Goal: Information Seeking & Learning: Find specific fact

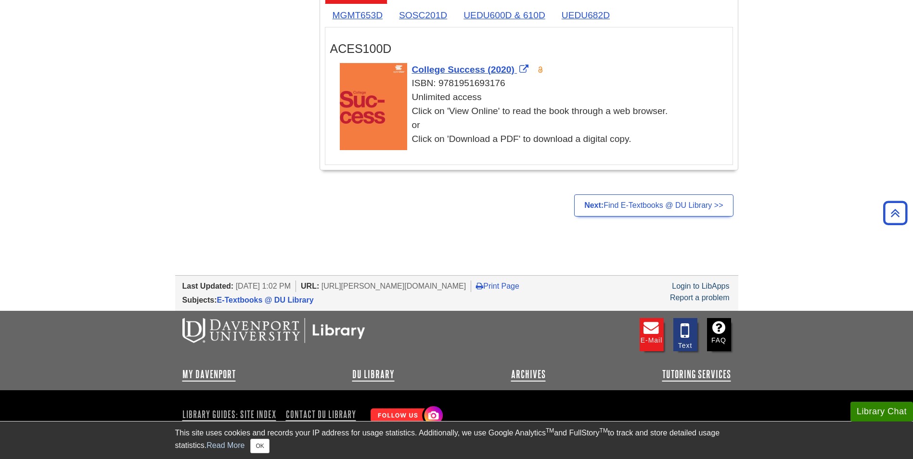
scroll to position [1973, 0]
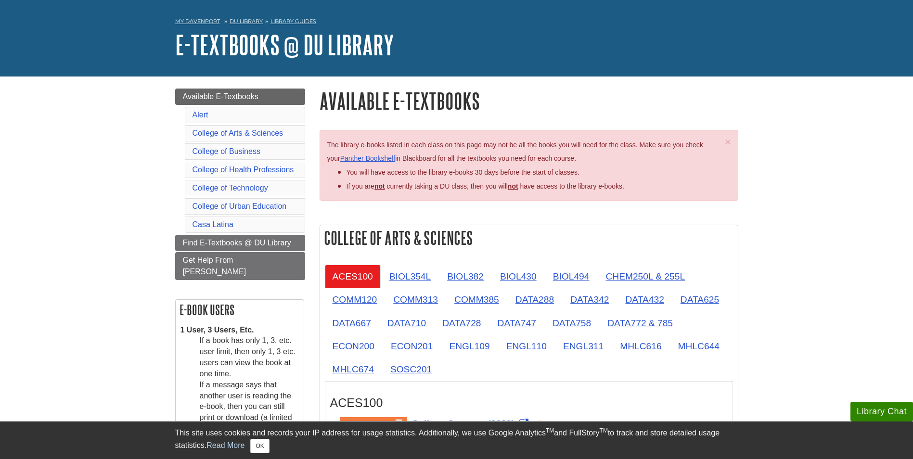
scroll to position [48, 0]
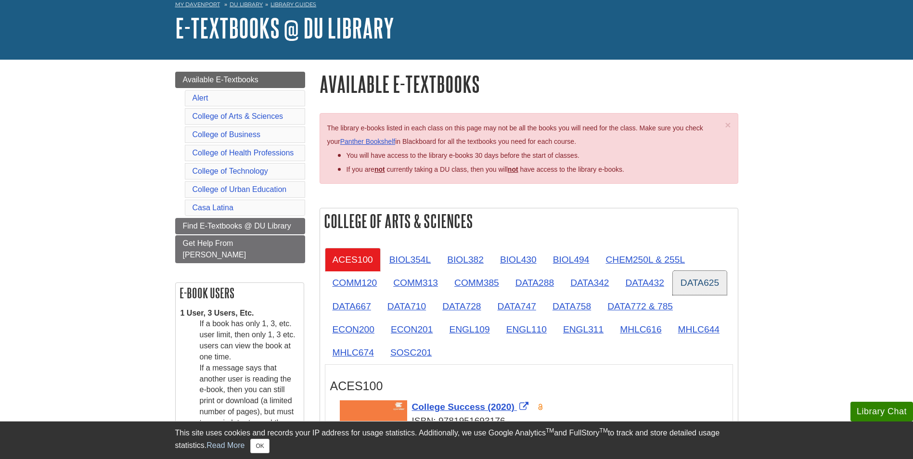
click at [708, 279] on link "DATA625" at bounding box center [700, 283] width 54 height 24
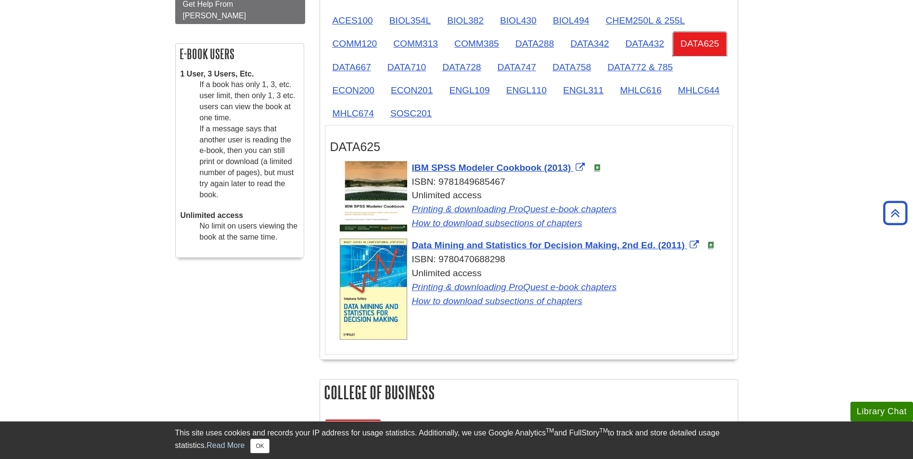
scroll to position [289, 0]
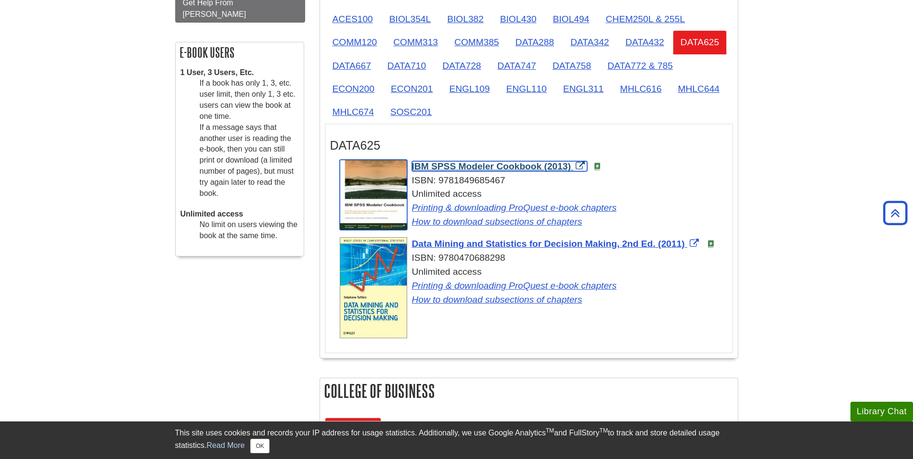
click at [522, 162] on span "IBM SPSS Modeler Cookbook (2013)" at bounding box center [491, 166] width 159 height 10
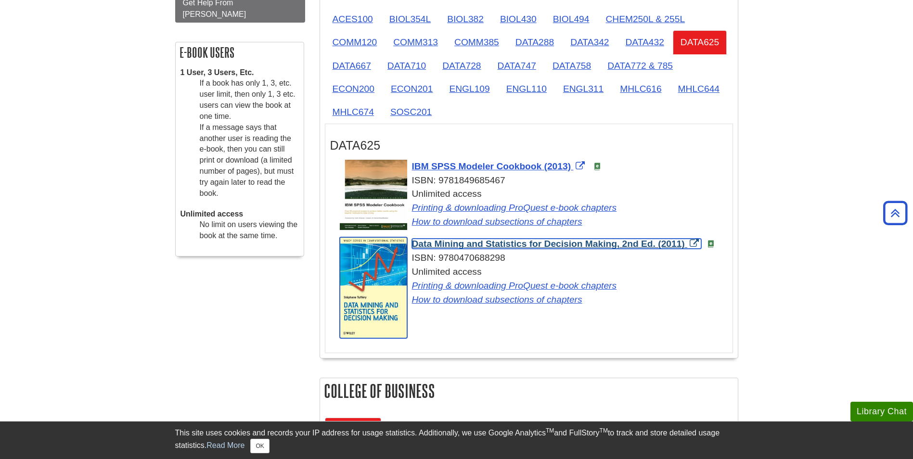
click at [565, 243] on span "Data Mining and Statistics for Decision Making, 2nd Ed. (2011)" at bounding box center [548, 244] width 273 height 10
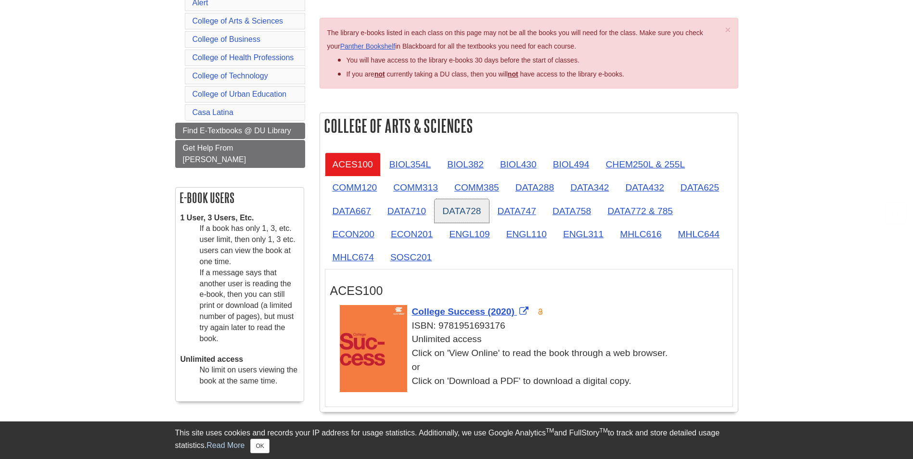
scroll to position [144, 0]
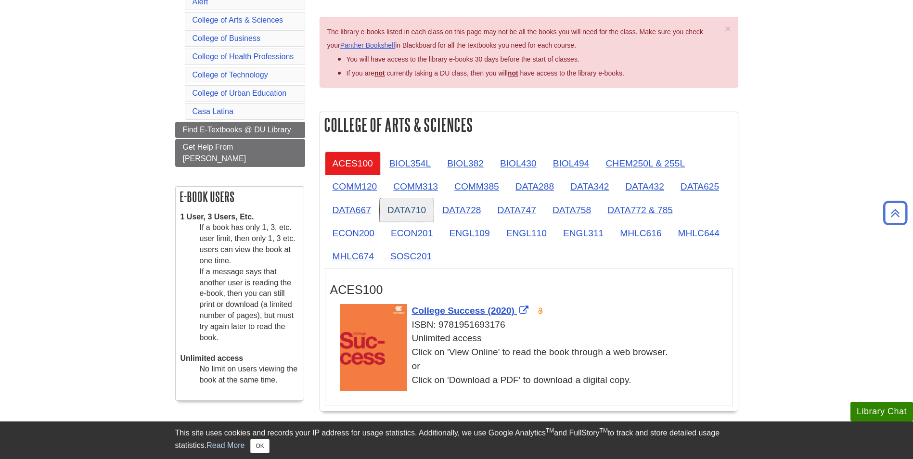
click at [421, 210] on link "DATA710" at bounding box center [407, 210] width 54 height 24
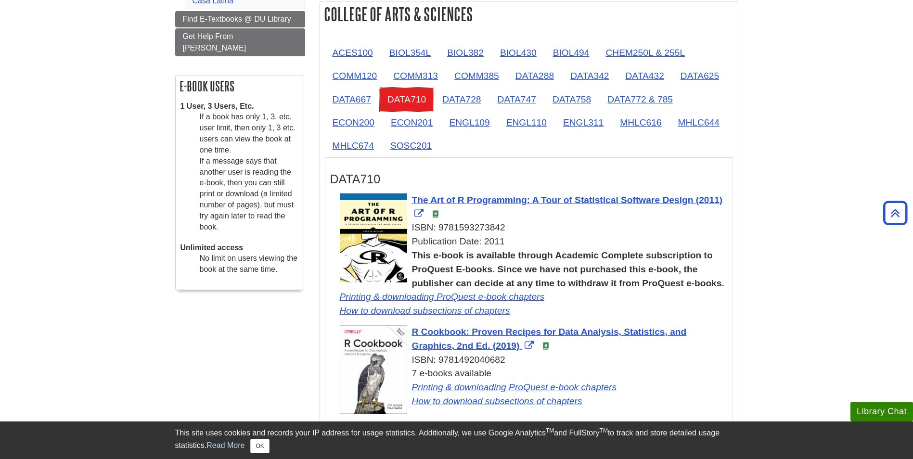
scroll to position [289, 0]
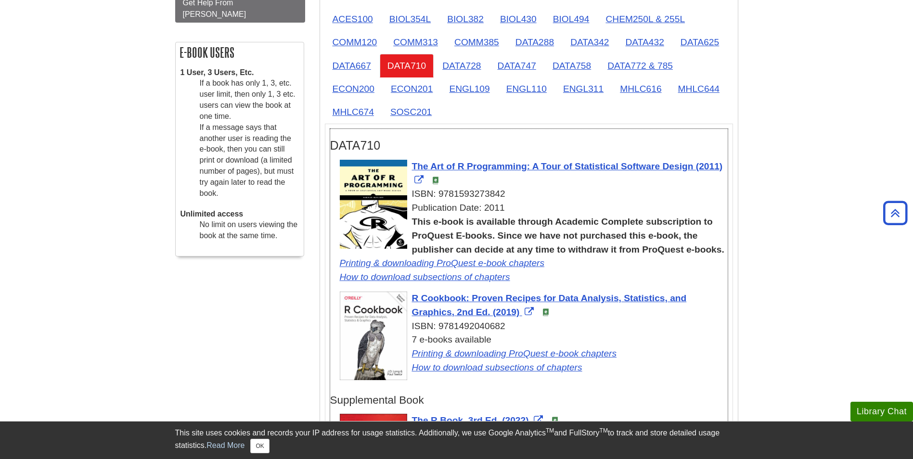
drag, startPoint x: 504, startPoint y: 192, endPoint x: 438, endPoint y: 193, distance: 65.4
click at [438, 193] on div "ISBN: 9781593273842" at bounding box center [534, 194] width 388 height 14
drag, startPoint x: 438, startPoint y: 193, endPoint x: 450, endPoint y: 192, distance: 11.6
copy div "9781593273842"
